Goal: Information Seeking & Learning: Learn about a topic

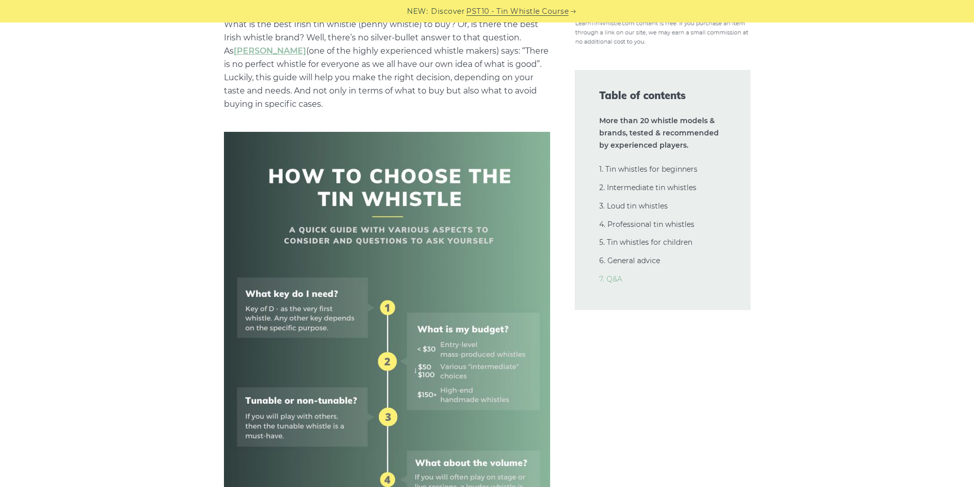
click at [614, 281] on link "7. Q&A" at bounding box center [610, 279] width 23 height 9
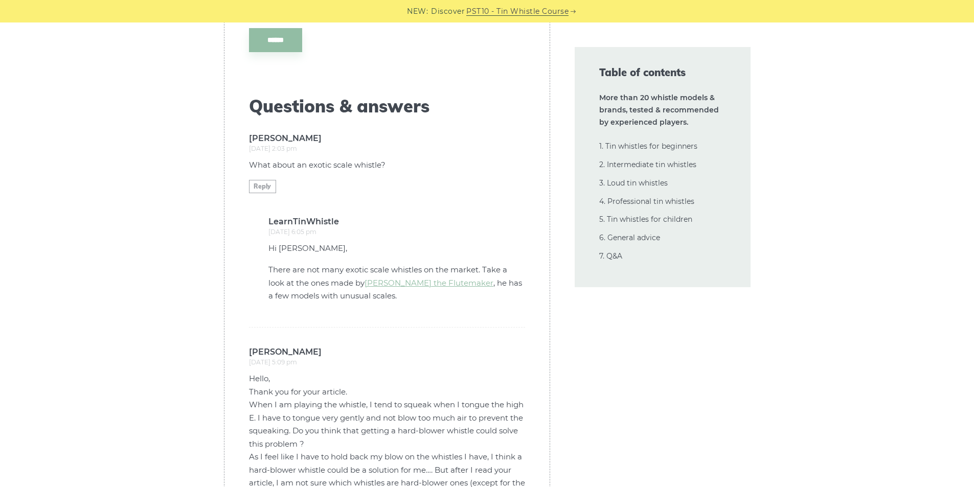
scroll to position [24070, 0]
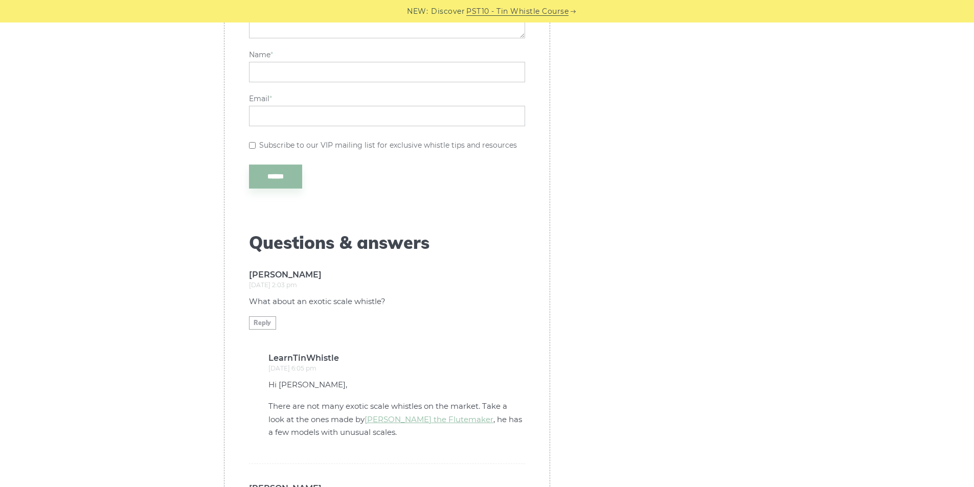
scroll to position [24002, 0]
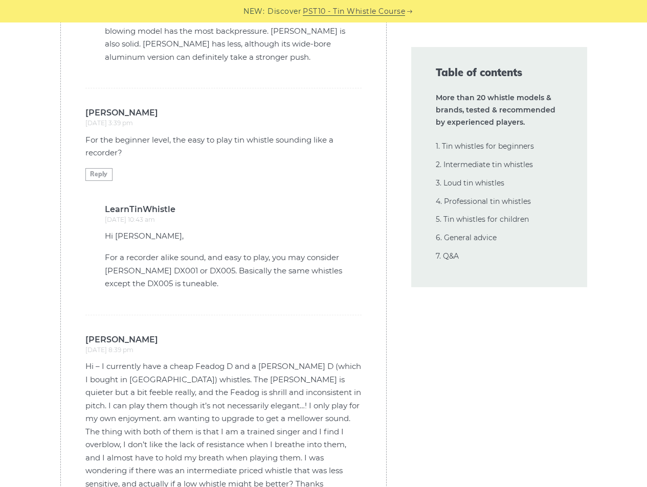
scroll to position [25202, 0]
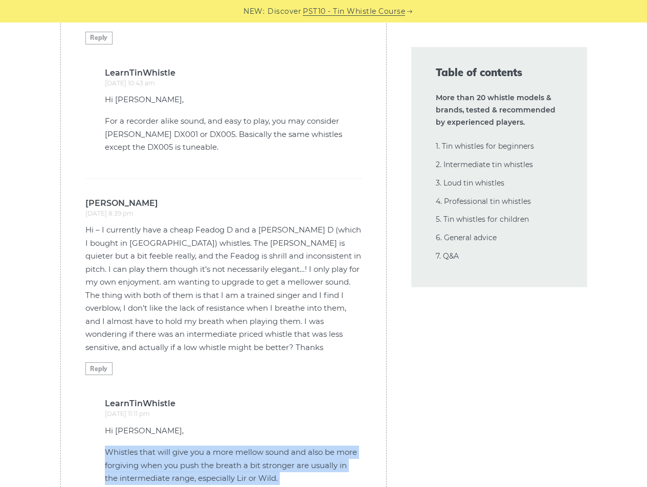
drag, startPoint x: 105, startPoint y: 295, endPoint x: 225, endPoint y: 347, distance: 130.6
click at [225, 425] on div "Hi Amanda, Whistles that will give you a more mellow sound and also be more for…" at bounding box center [233, 479] width 257 height 108
click at [184, 446] on p "Whistles that will give you a more mellow sound and also be more forgiving when…" at bounding box center [233, 465] width 257 height 39
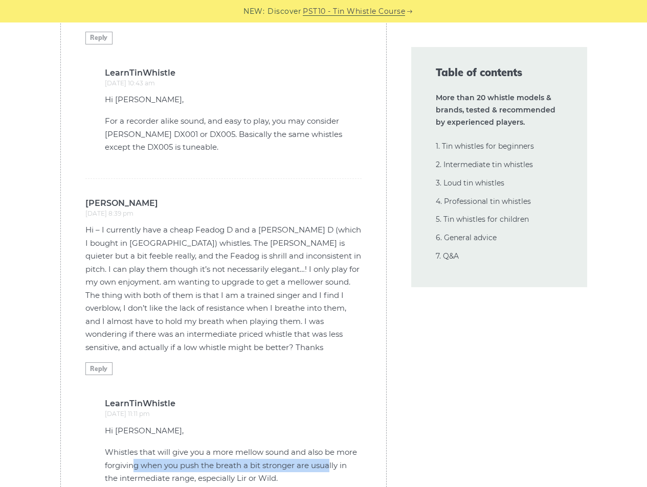
drag, startPoint x: 136, startPoint y: 309, endPoint x: 332, endPoint y: 313, distance: 195.9
click at [332, 446] on p "Whistles that will give you a more mellow sound and also be more forgiving when…" at bounding box center [233, 465] width 257 height 39
click at [308, 446] on p "Whistles that will give you a more mellow sound and also be more forgiving when…" at bounding box center [233, 465] width 257 height 39
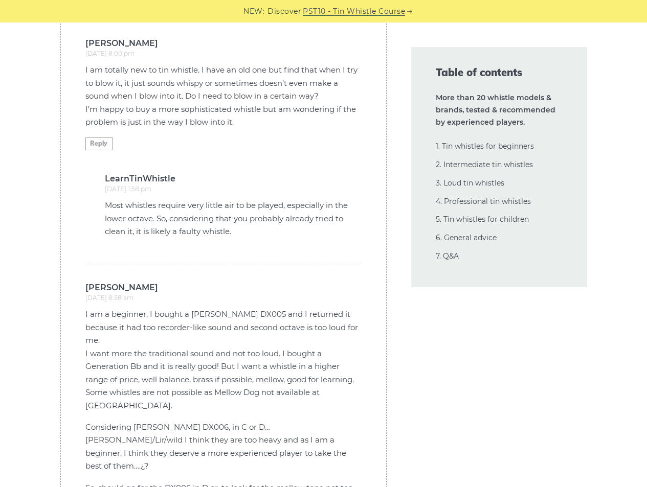
scroll to position [26157, 0]
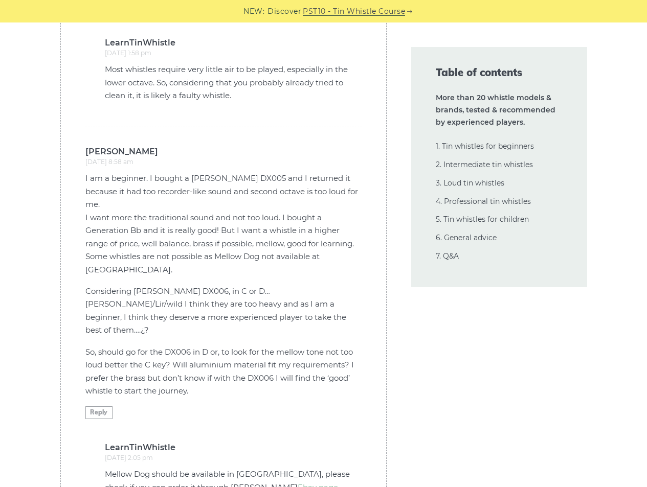
click at [261, 378] on li "Pedro says: February 15, 2025 at 8:58 am I am a beginner. I bought a Dixon DX00…" at bounding box center [223, 353] width 276 height 453
click at [298, 483] on link "Ebay page" at bounding box center [318, 488] width 40 height 10
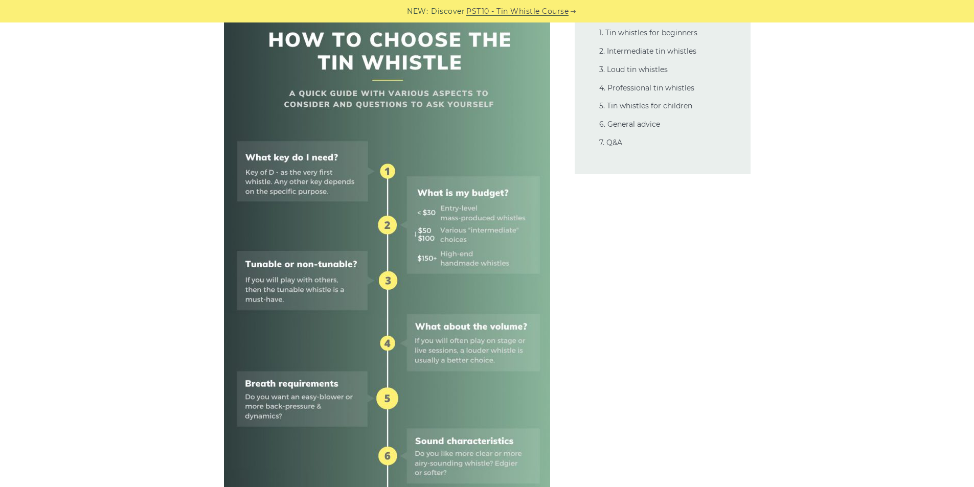
scroll to position [0, 0]
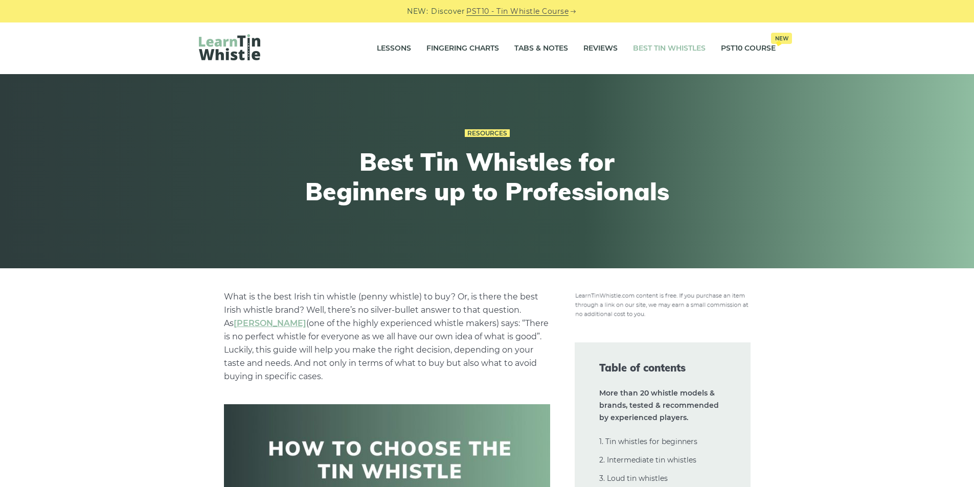
click at [228, 50] on img at bounding box center [229, 47] width 61 height 26
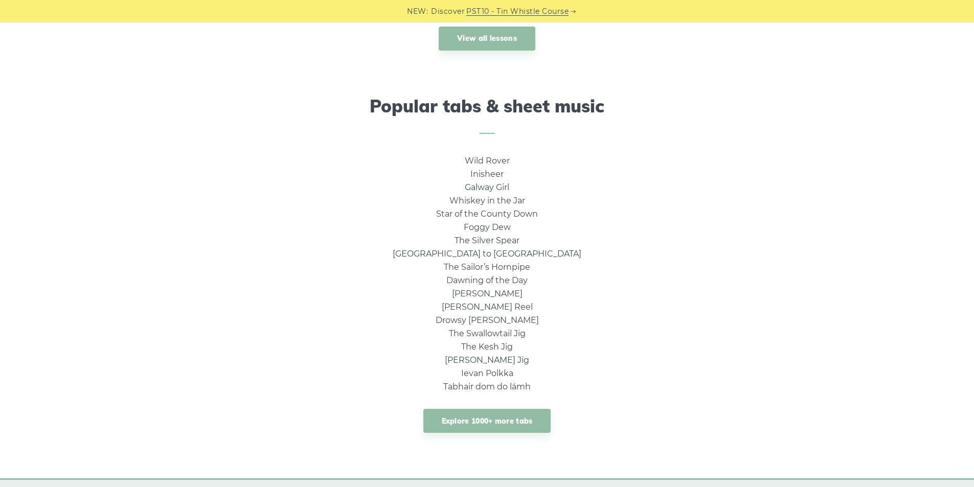
scroll to position [682, 0]
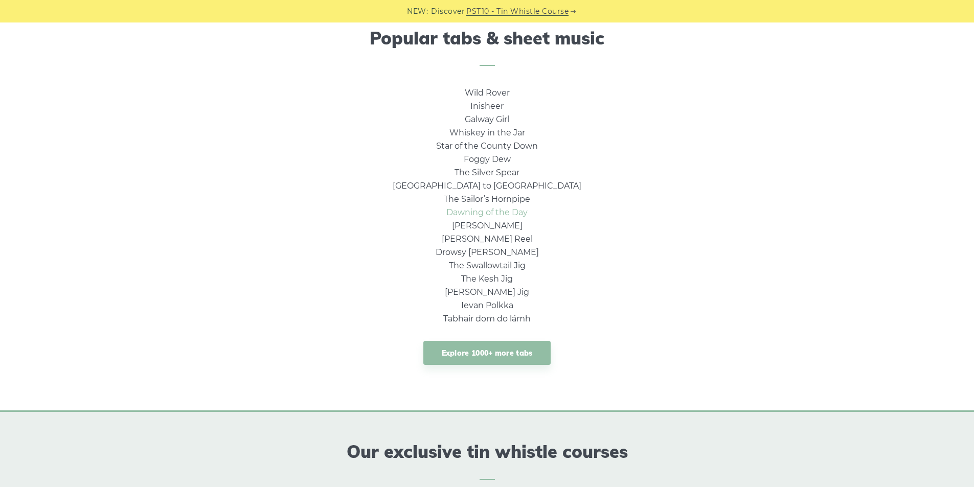
click at [493, 210] on link "Dawning of the Day" at bounding box center [487, 213] width 81 height 10
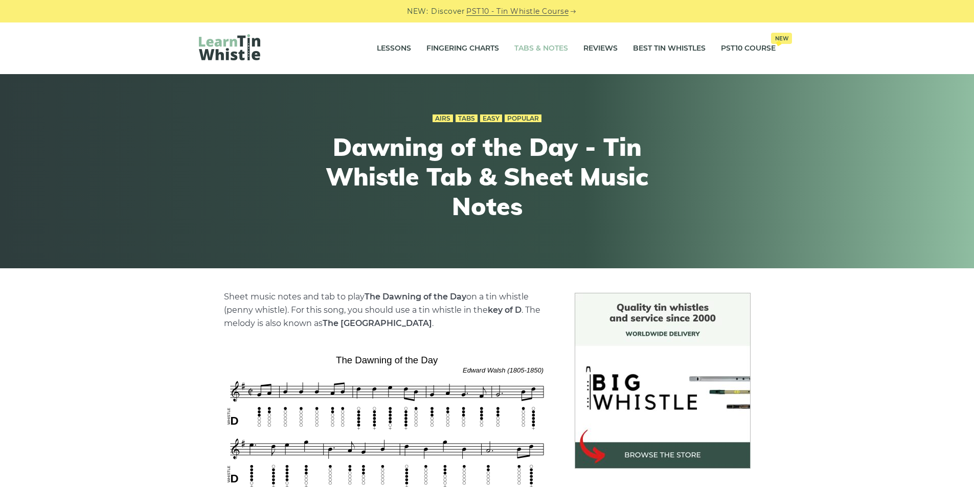
click at [546, 49] on link "Tabs & Notes" at bounding box center [542, 49] width 54 height 26
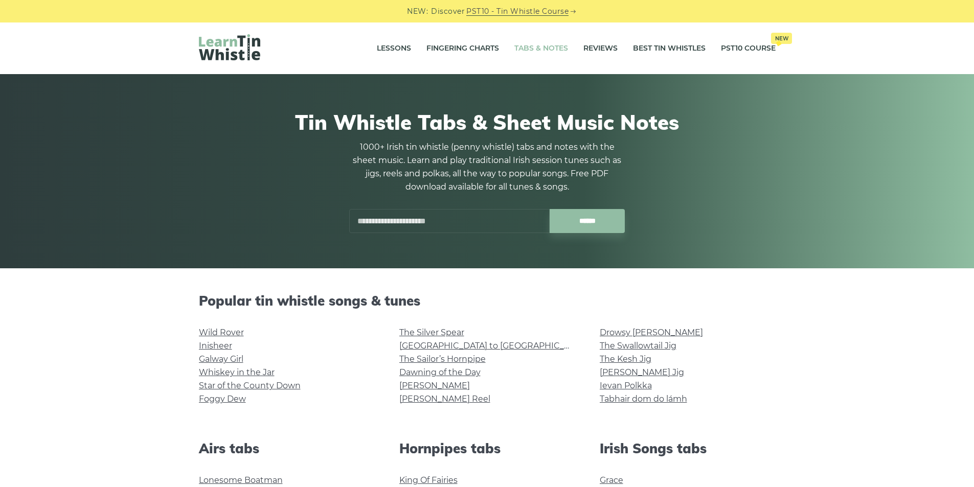
click at [597, 50] on link "Reviews" at bounding box center [601, 49] width 34 height 26
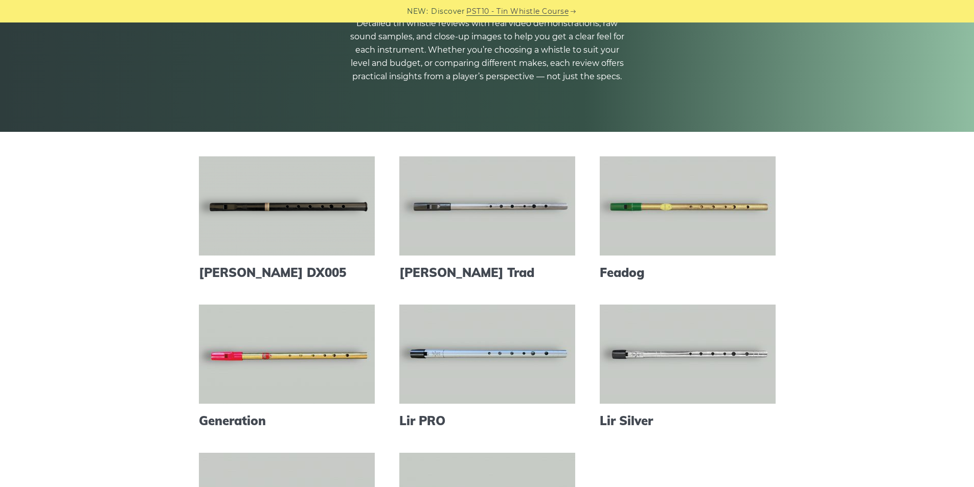
scroll to position [273, 0]
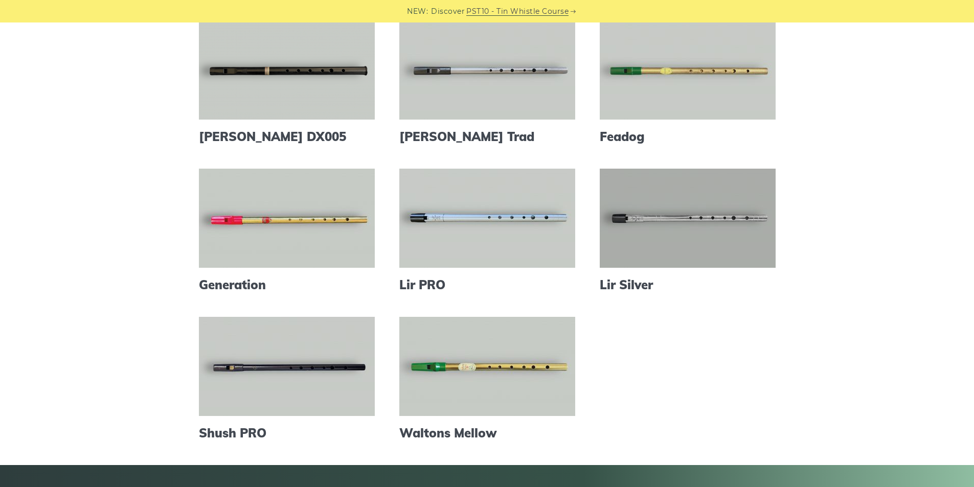
click at [690, 244] on link at bounding box center [688, 218] width 176 height 99
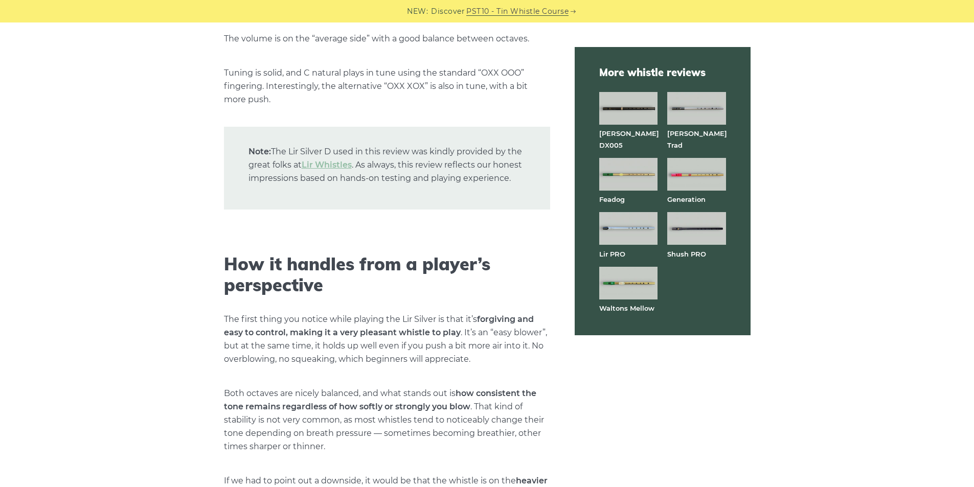
scroll to position [2114, 0]
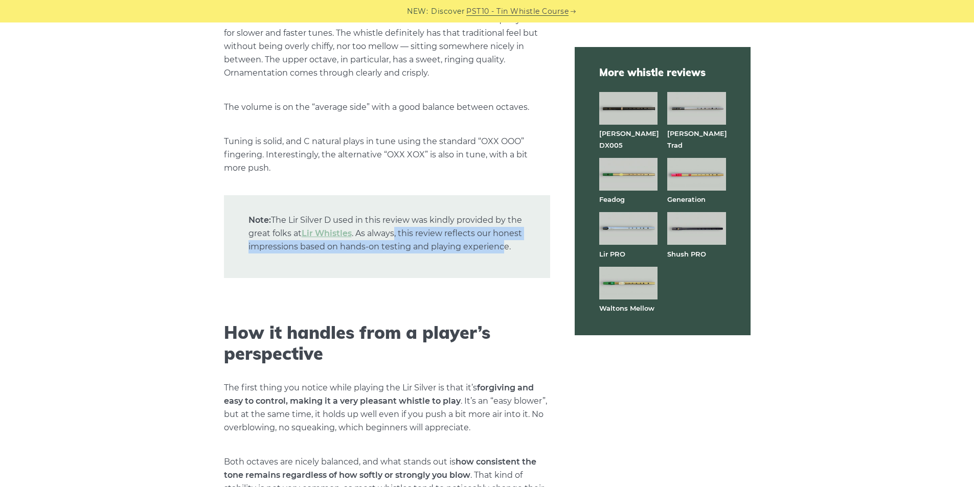
drag, startPoint x: 397, startPoint y: 247, endPoint x: 504, endPoint y: 260, distance: 107.8
click at [504, 260] on p "Note: The Lir Silver D used in this review was kindly provided by the great fol…" at bounding box center [387, 236] width 326 height 83
click at [419, 278] on p "Note: The Lir Silver D used in this review was kindly provided by the great fol…" at bounding box center [387, 236] width 326 height 83
drag, startPoint x: 247, startPoint y: 259, endPoint x: 513, endPoint y: 262, distance: 266.0
click at [513, 262] on p "Note: The Lir Silver D used in this review was kindly provided by the great fol…" at bounding box center [387, 236] width 326 height 83
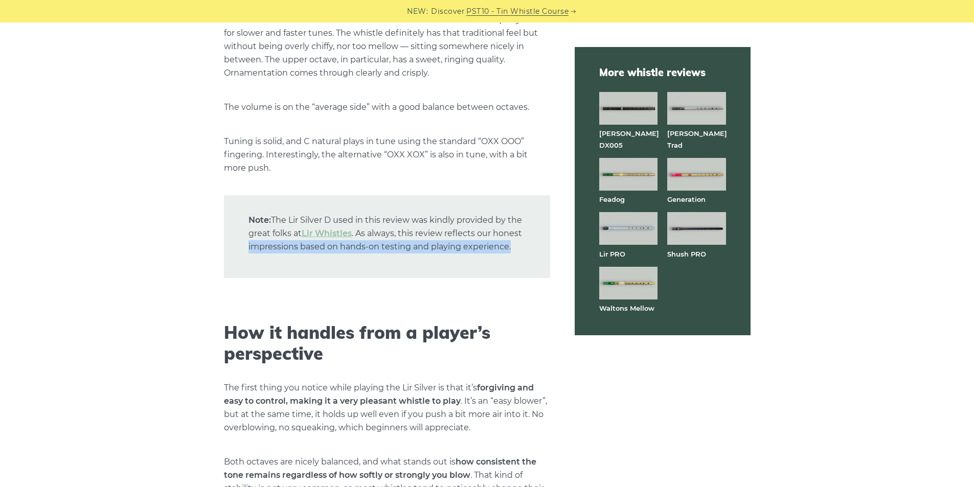
click at [509, 271] on p "Note: The Lir Silver D used in this review was kindly provided by the great fol…" at bounding box center [387, 236] width 326 height 83
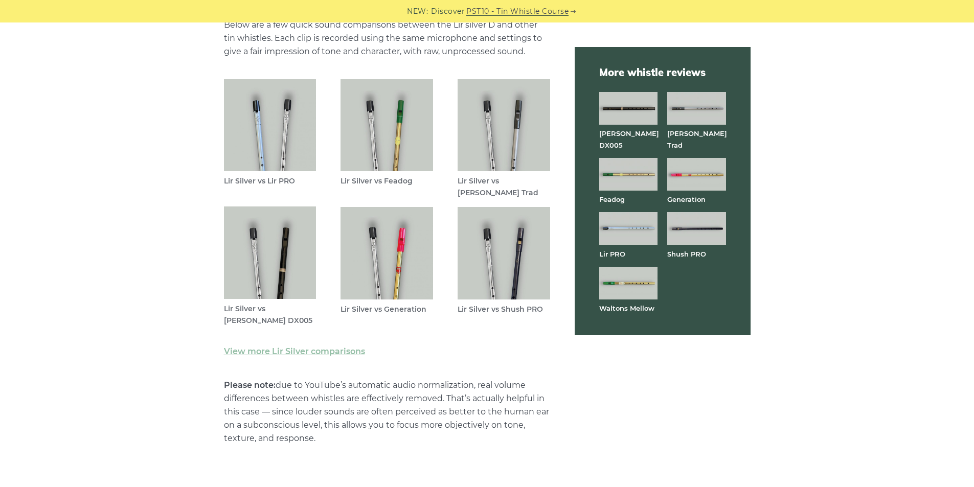
scroll to position [3001, 0]
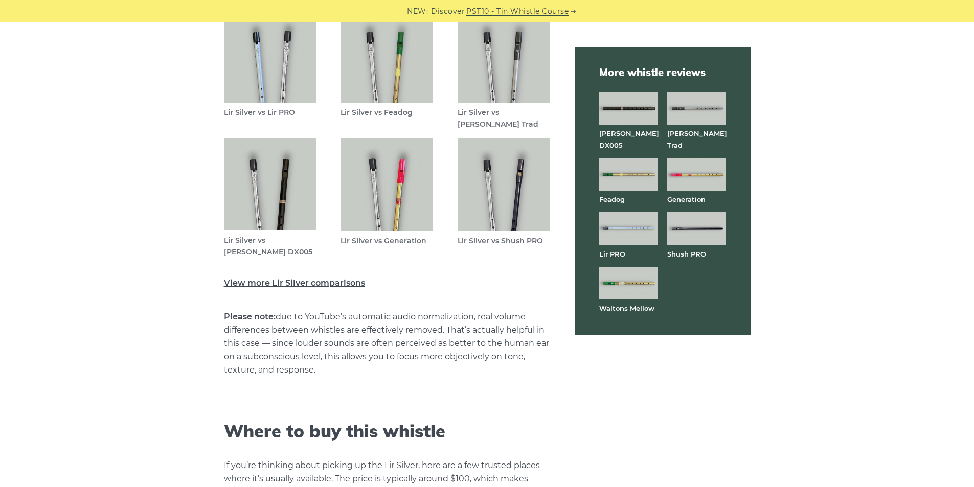
click at [281, 288] on link "View more Lir Silver comparisons" at bounding box center [294, 283] width 141 height 10
